Goal: Use online tool/utility

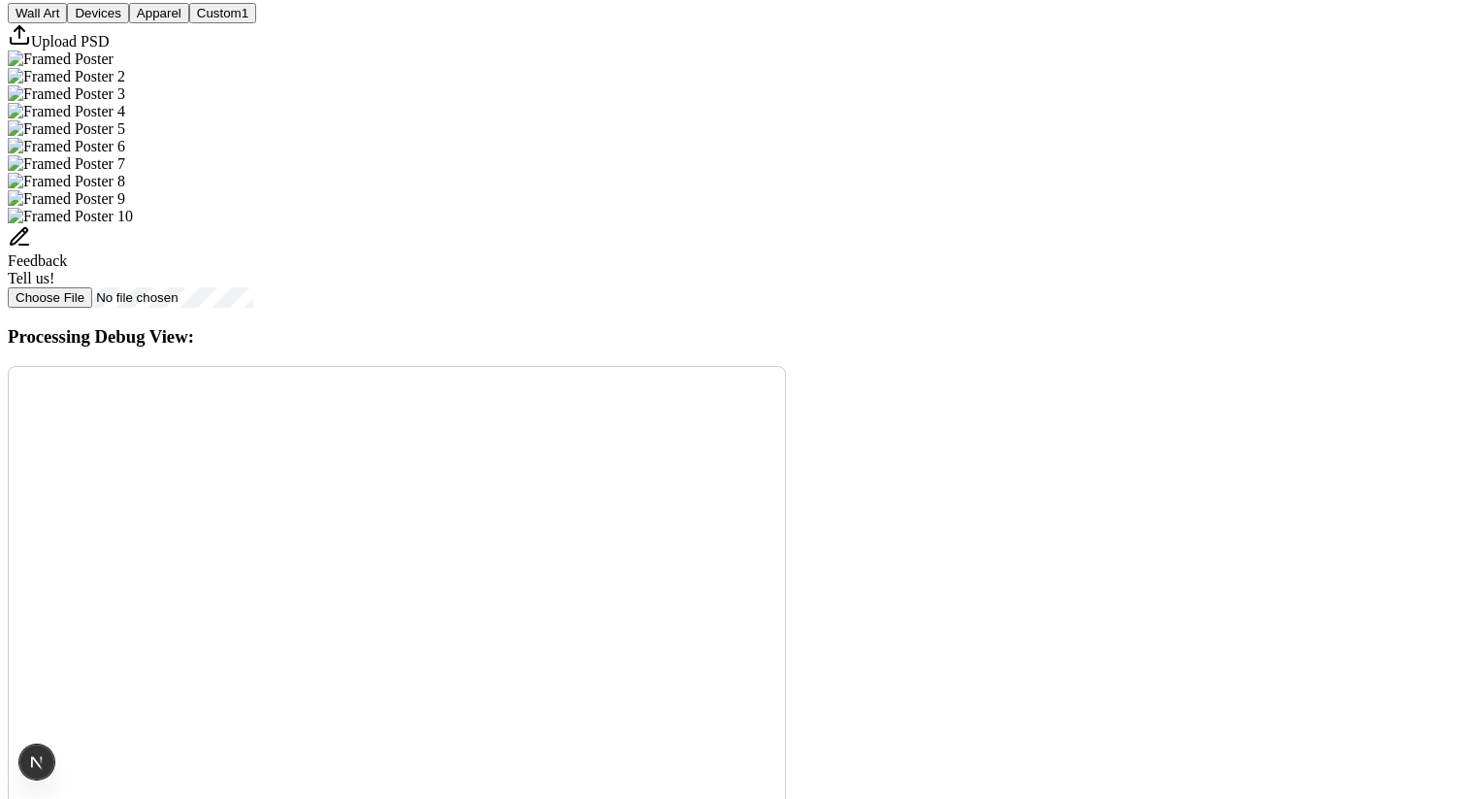
scroll to position [751, 0]
click at [256, 19] on button "Custom 1" at bounding box center [222, 9] width 67 height 20
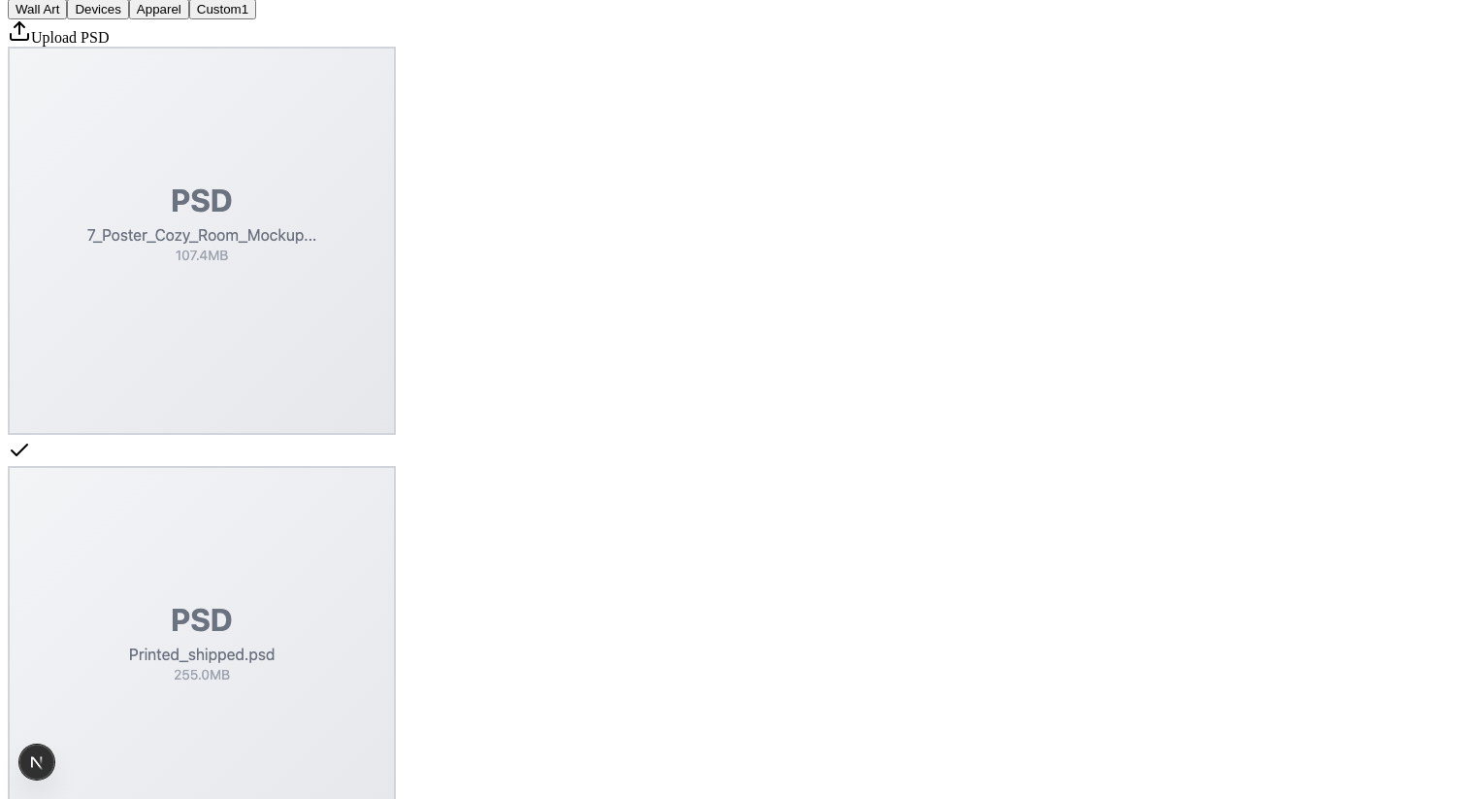
click at [396, 571] on img "Select template Printed_shipped.psd" at bounding box center [202, 660] width 388 height 388
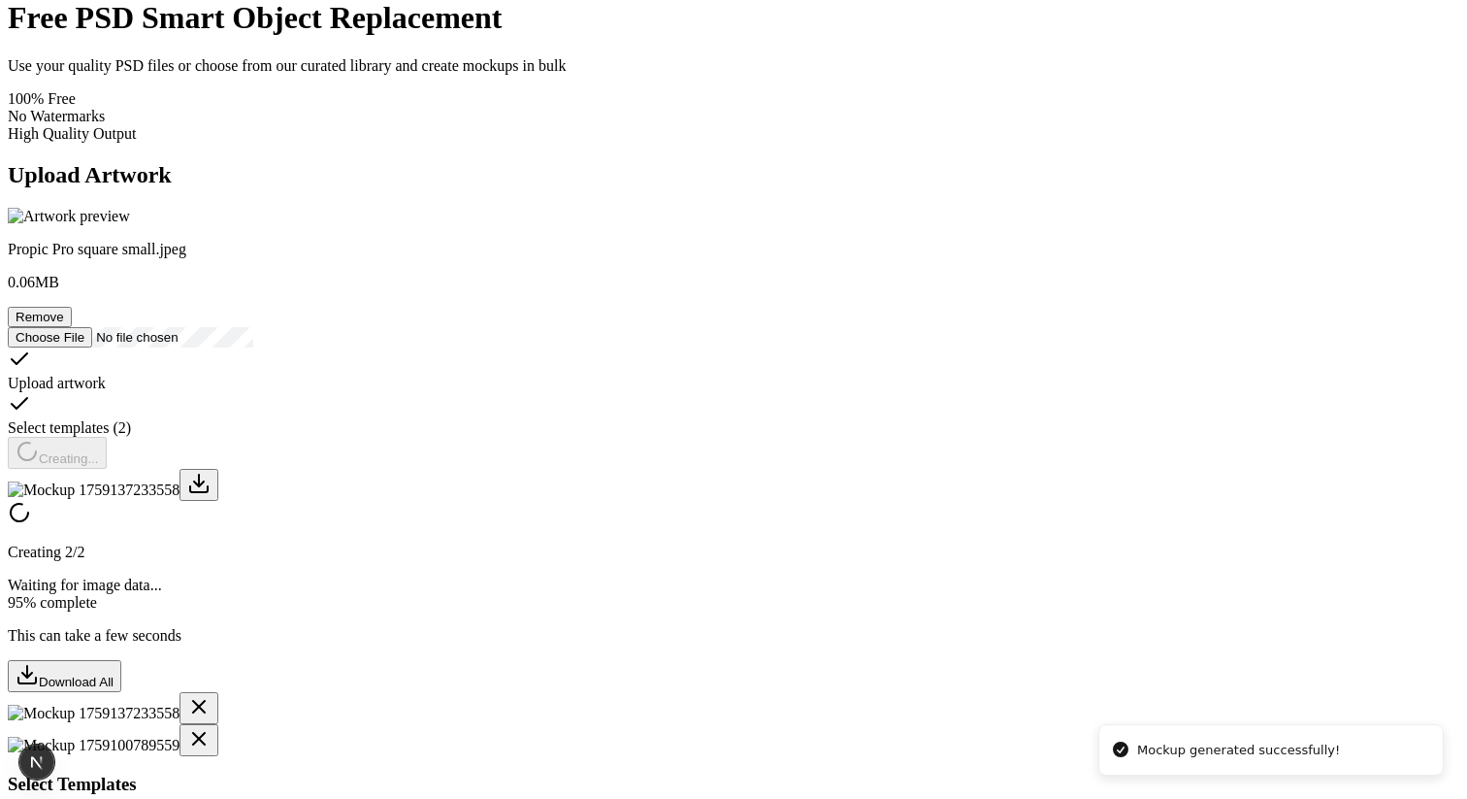
scroll to position [121, 0]
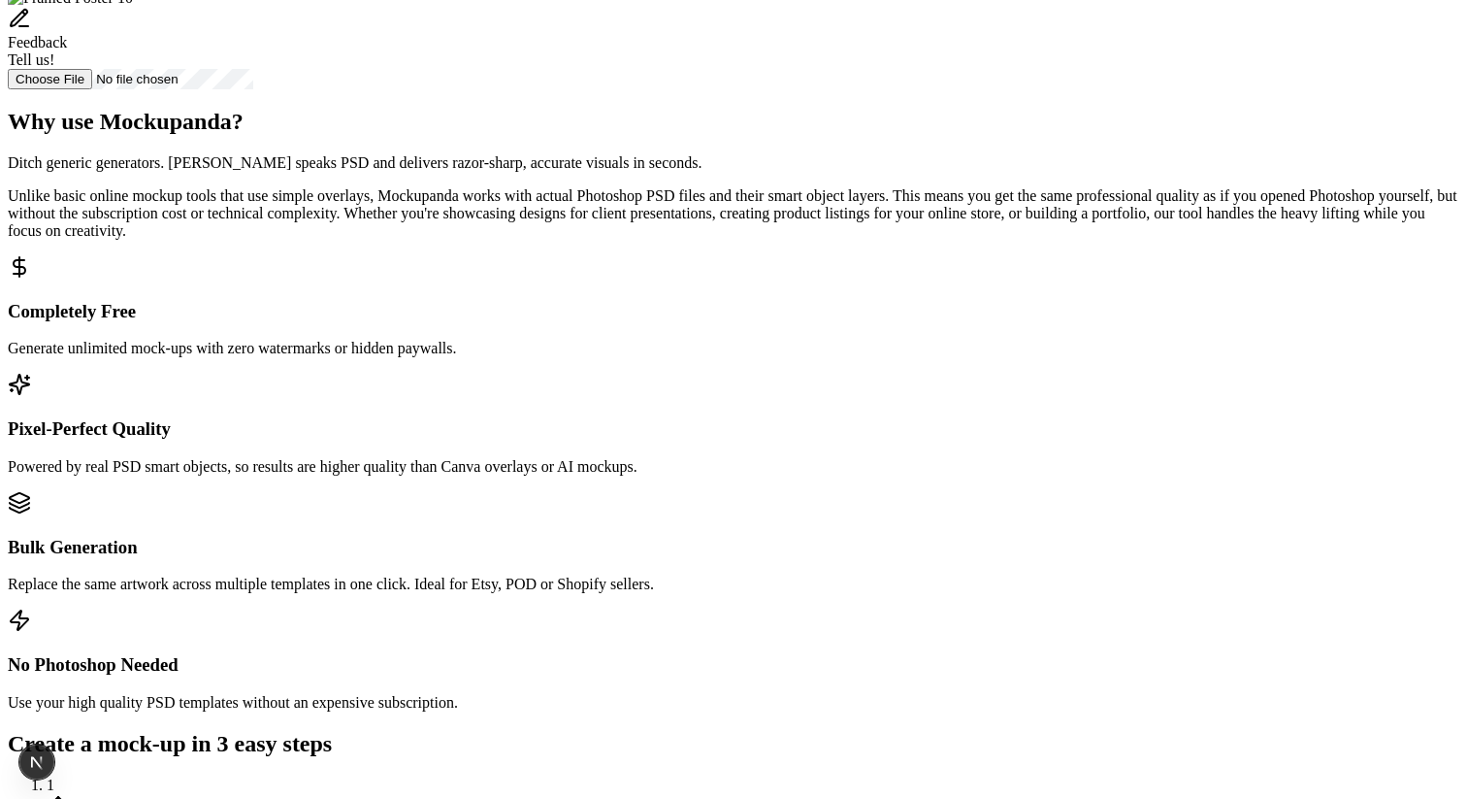
scroll to position [873, 0]
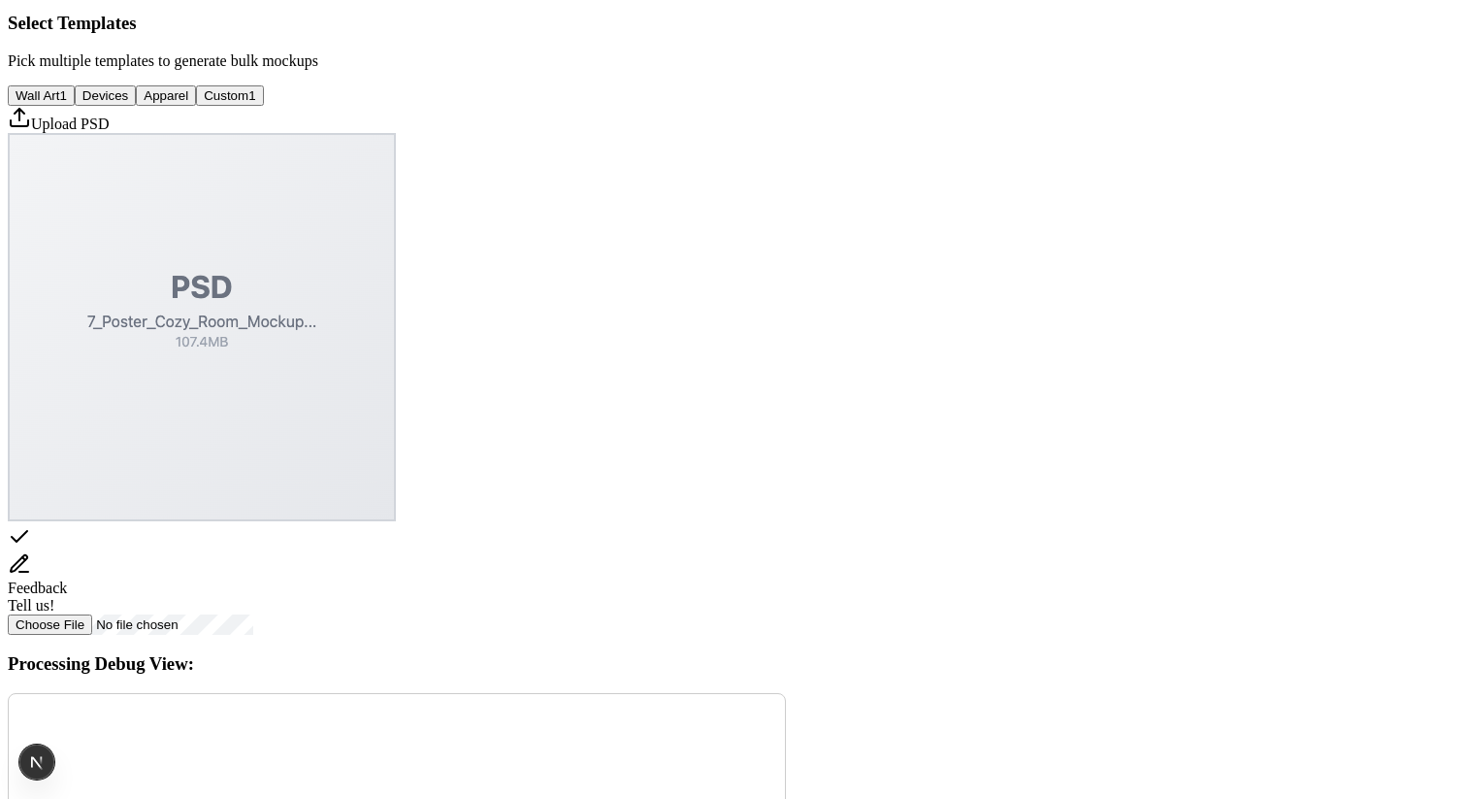
scroll to position [635, 0]
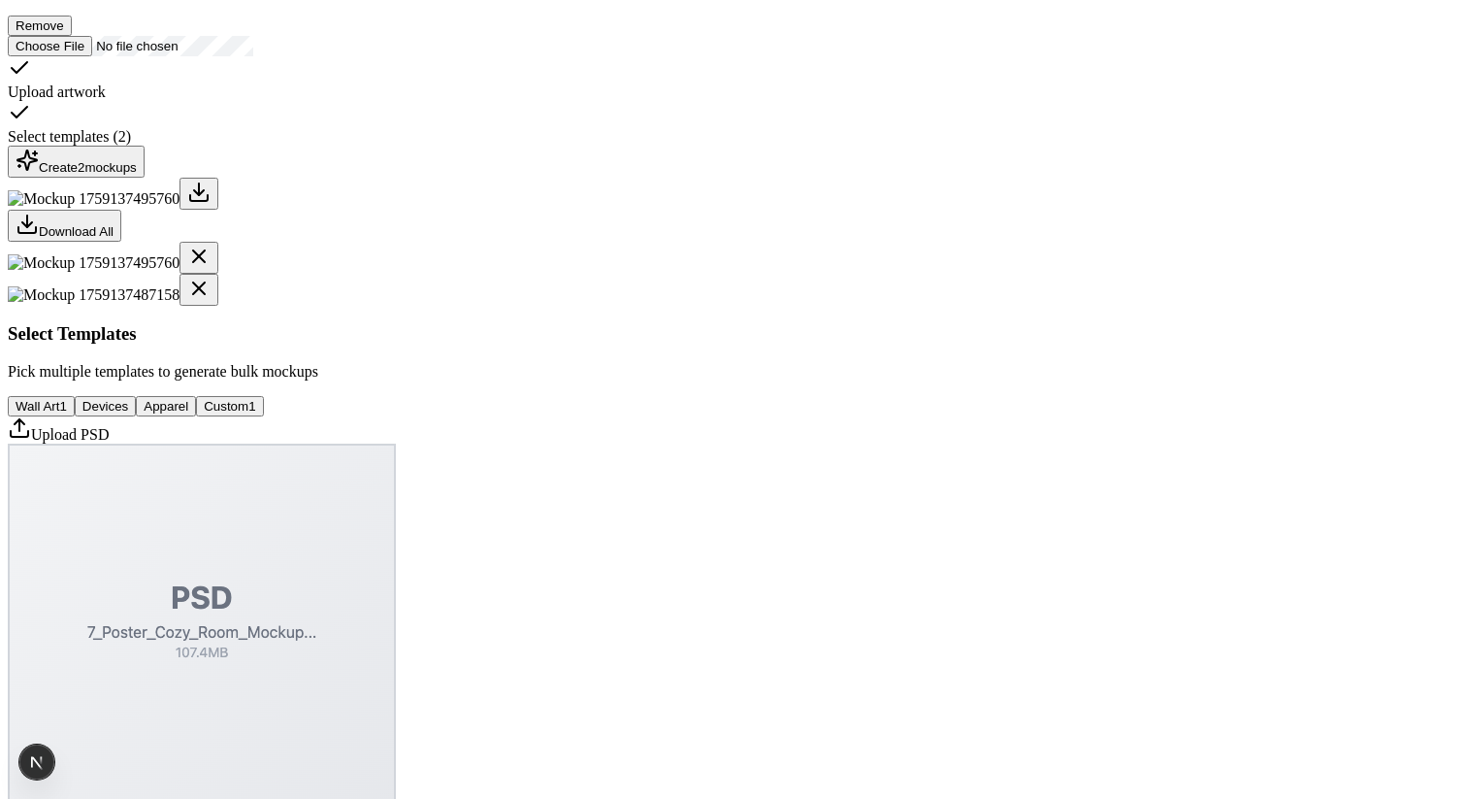
scroll to position [406, 0]
